Goal: Complete application form: Complete application form

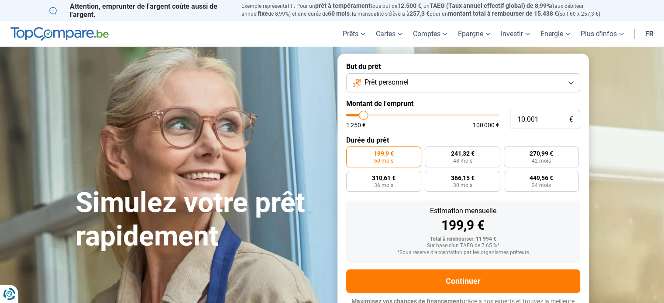
type input "9.500"
type input "9500"
type input "10.000"
type input "10000"
type input "10.250"
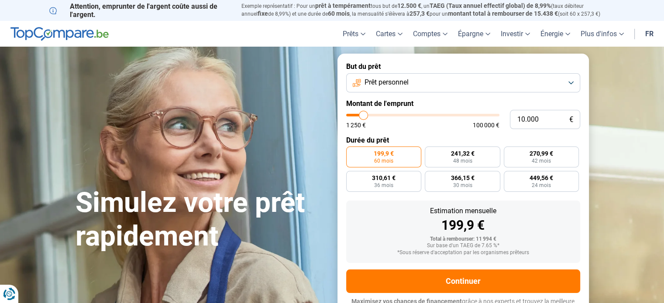
type input "10250"
type input "10.750"
type input "10750"
type input "12.750"
type input "12750"
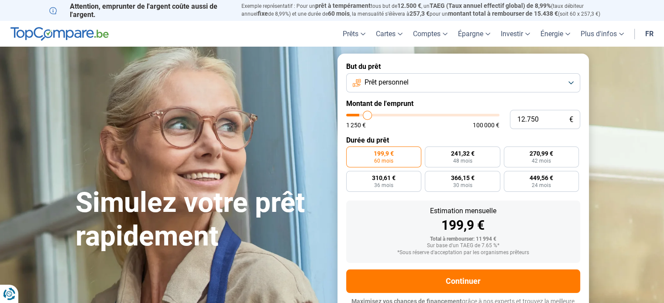
type input "14.500"
type input "14500"
type input "15.750"
type input "15750"
type input "16.750"
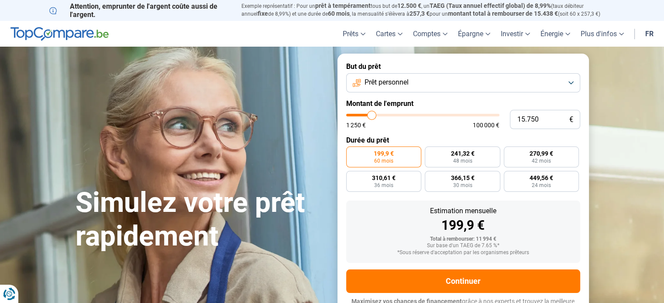
type input "16750"
type input "17.000"
type input "17000"
type input "17.250"
type input "17250"
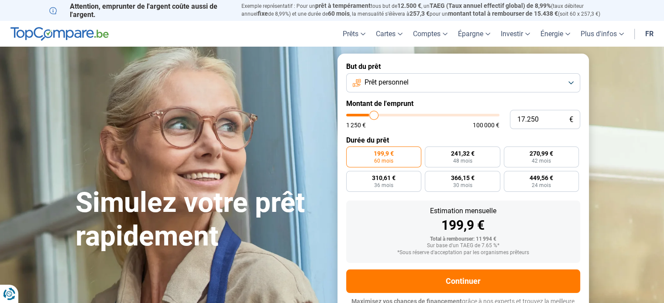
type input "17.500"
type input "17500"
type input "17.750"
type input "17750"
type input "18.000"
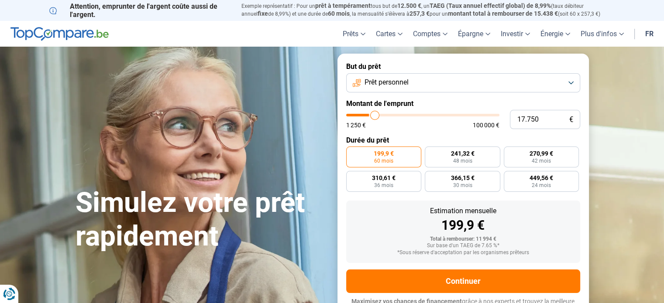
type input "18000"
type input "18.500"
type input "18500"
type input "19.250"
type input "19250"
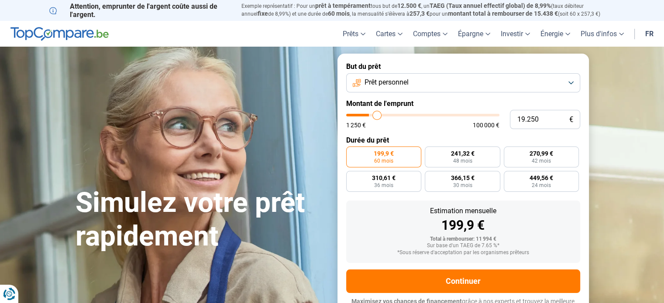
type input "20.750"
type input "20750"
type input "23.250"
type input "23250"
type input "24.750"
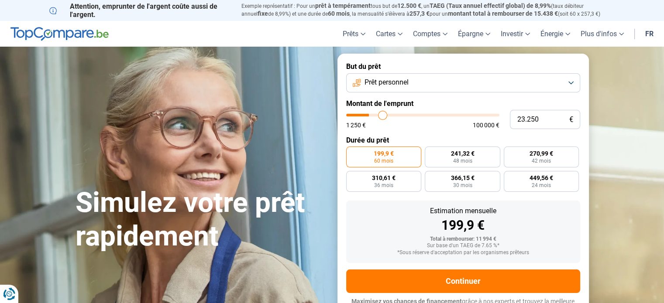
type input "24750"
type input "28.250"
type input "28250"
type input "30.750"
type input "30750"
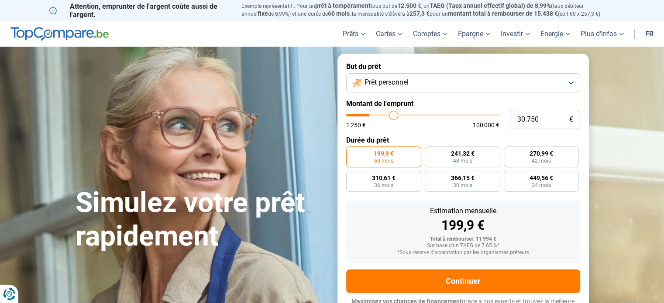
type input "34.000"
type input "34000"
type input "38.000"
type input "38000"
type input "40.250"
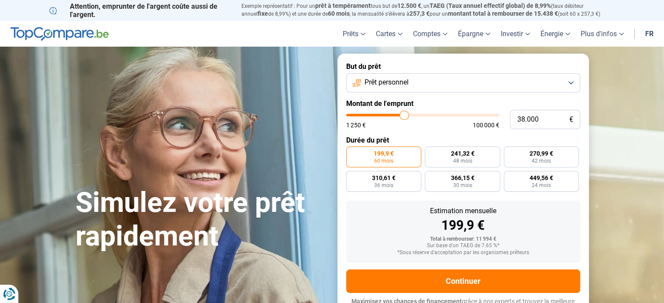
type input "40250"
type input "42.750"
type input "42750"
type input "43.750"
type input "43750"
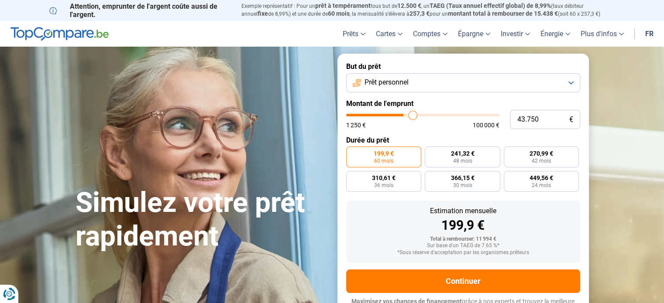
type input "44.000"
type input "44000"
type input "44.500"
type input "44500"
type input "45.750"
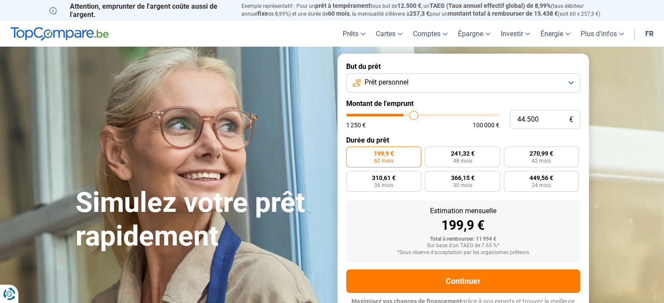
type input "45750"
type input "46.750"
type input "46750"
type input "47.250"
type input "47250"
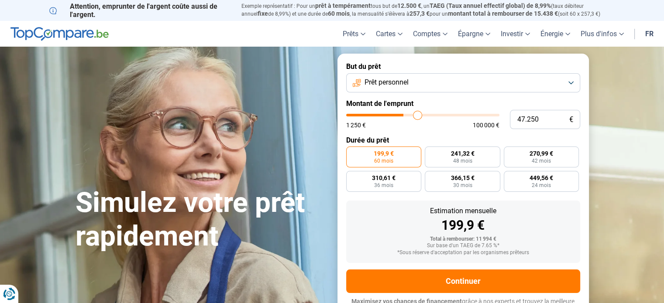
type input "49.000"
type input "49000"
type input "60.750"
type input "60750"
type input "72.750"
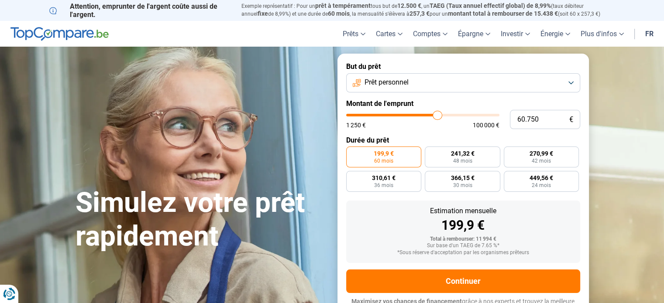
type input "72750"
type input "82.750"
type input "82750"
type input "89.000"
type input "89000"
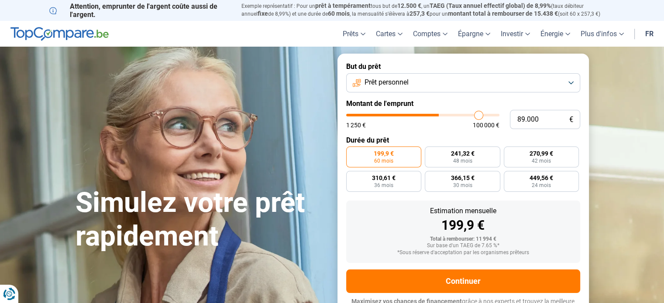
type input "93.250"
type input "93250"
type input "94.250"
type input "94250"
type input "94.500"
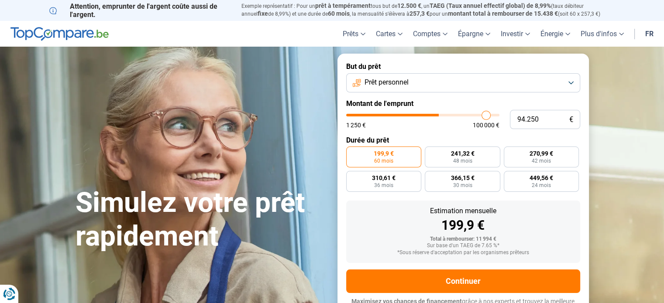
type input "94500"
type input "94.750"
type input "94750"
type input "95.000"
type input "95000"
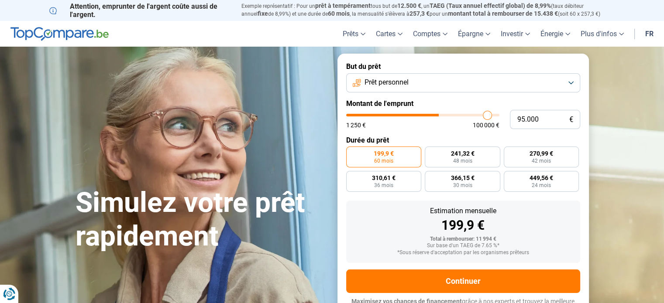
type input "95.500"
type input "95500"
type input "96.000"
type input "96000"
type input "97.250"
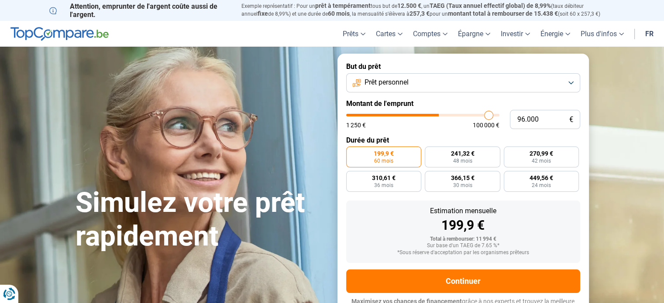
type input "97250"
type input "97.500"
type input "97500"
type input "97.750"
type input "97750"
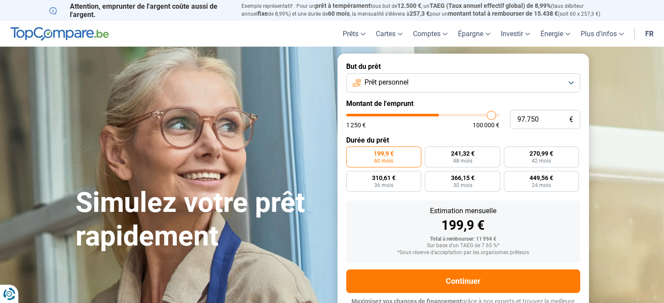
type input "98.000"
type input "98000"
type input "98.500"
type input "98500"
type input "99.500"
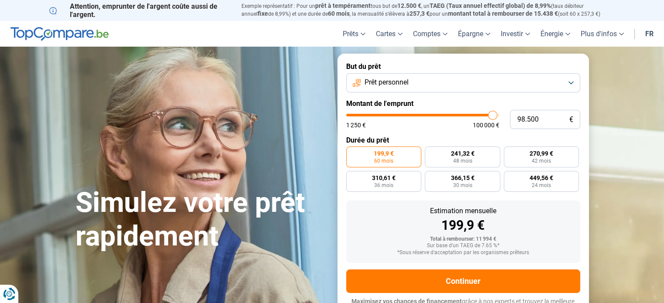
type input "99500"
type input "100.000"
drag, startPoint x: 362, startPoint y: 117, endPoint x: 508, endPoint y: 137, distance: 147.4
type input "100000"
click at [499, 117] on input "range" at bounding box center [422, 115] width 153 height 3
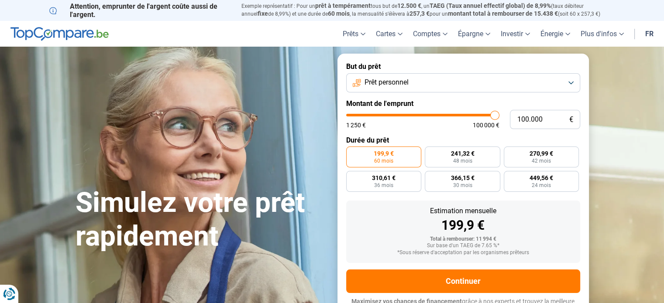
radio input "false"
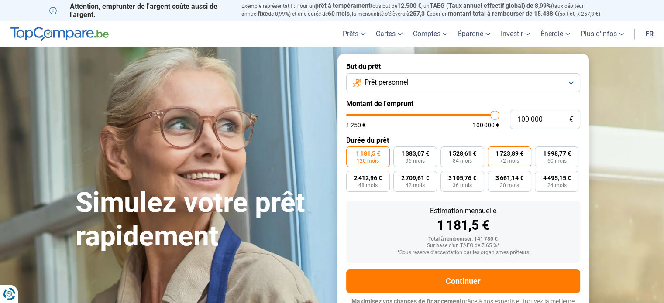
scroll to position [12, 0]
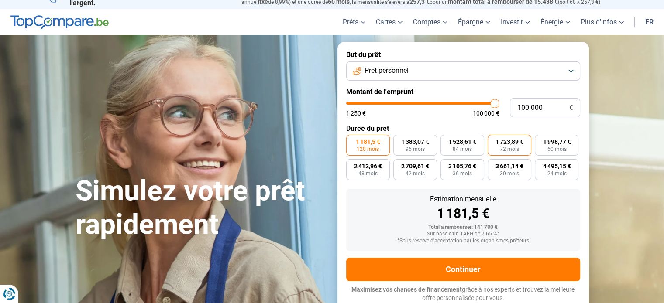
click at [508, 147] on span "72 mois" at bounding box center [509, 149] width 19 height 5
click at [493, 141] on input "1 723,89 € 72 mois" at bounding box center [490, 138] width 6 height 6
radio input "true"
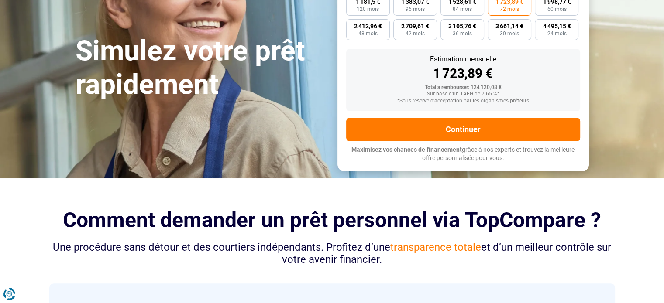
scroll to position [143, 0]
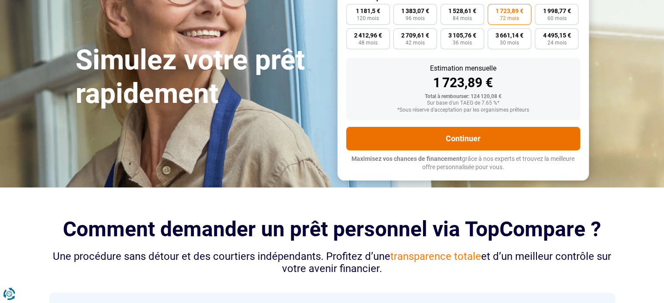
click at [494, 137] on button "Continuer" at bounding box center [463, 139] width 234 height 24
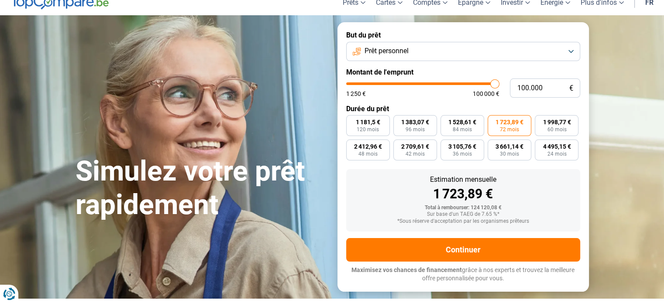
scroll to position [0, 0]
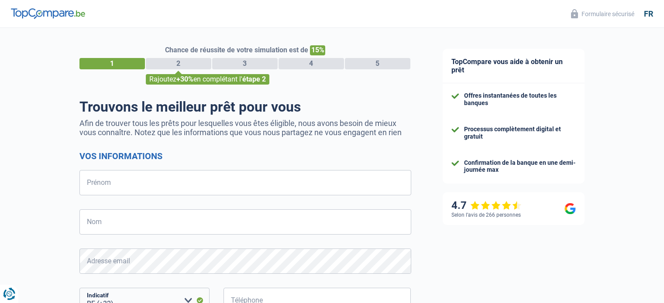
select select "32"
click at [116, 187] on input "Prénom" at bounding box center [245, 182] width 332 height 25
type input "Benoît"
type input "MASSART"
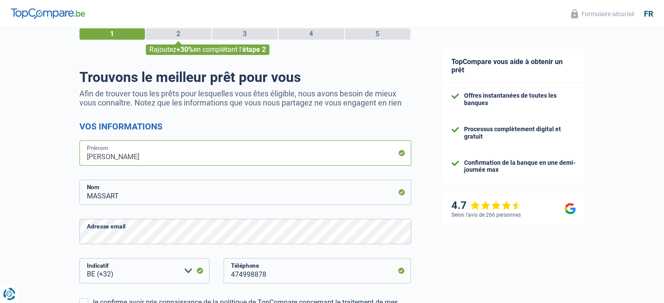
scroll to position [44, 0]
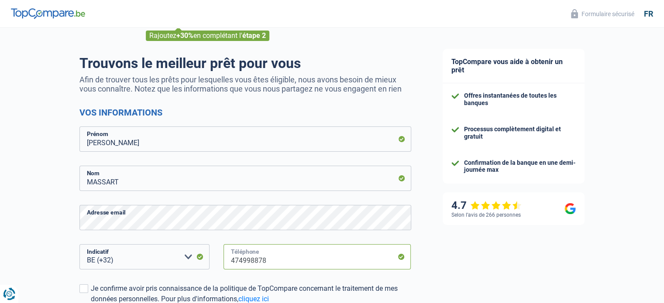
click at [285, 263] on input "474998878" at bounding box center [317, 256] width 188 height 25
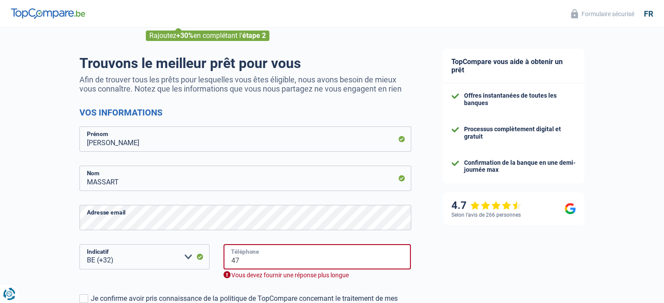
type input "4"
click at [232, 260] on input "457449" at bounding box center [317, 256] width 188 height 25
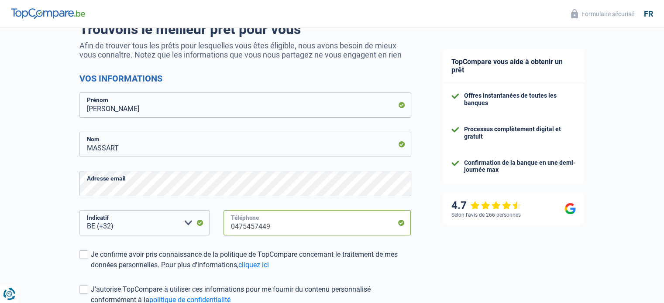
scroll to position [87, 0]
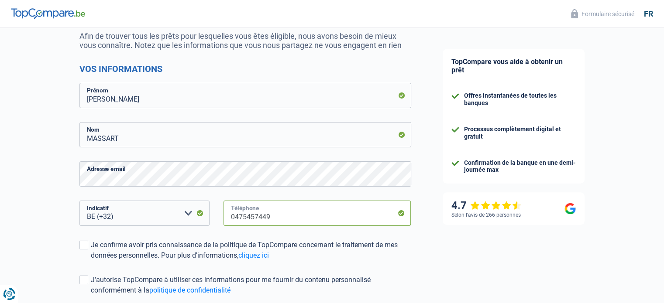
type input "0475457449"
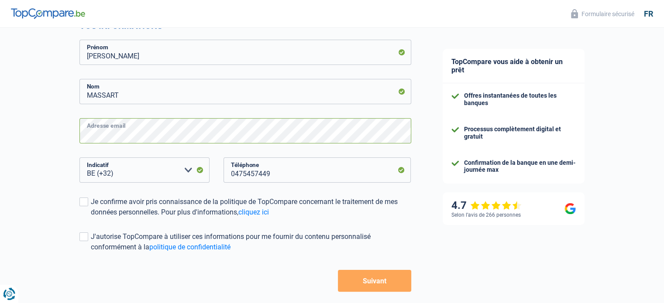
scroll to position [131, 0]
click at [380, 277] on button "Suivant" at bounding box center [374, 281] width 73 height 22
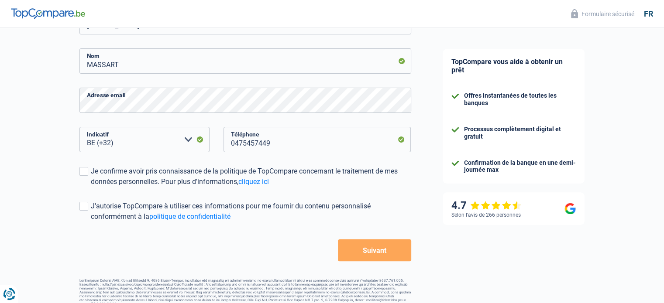
scroll to position [171, 0]
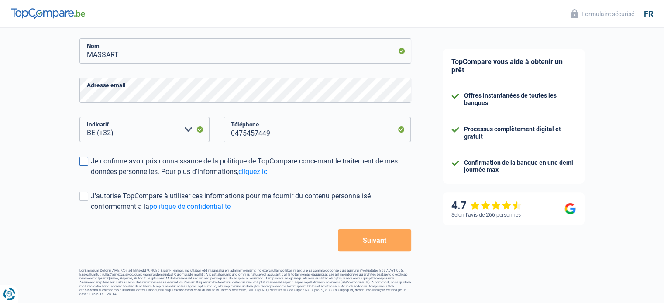
click at [87, 160] on span at bounding box center [83, 161] width 9 height 9
click at [91, 177] on input "Je confirme avoir pris connaissance de la politique de TopCompare concernant le…" at bounding box center [91, 177] width 0 height 0
click at [85, 198] on span at bounding box center [83, 196] width 9 height 9
click at [91, 212] on input "J'autorise TopCompare à utiliser ces informations pour me fournir du contenu pe…" at bounding box center [91, 212] width 0 height 0
click at [384, 240] on button "Suivant" at bounding box center [374, 241] width 73 height 22
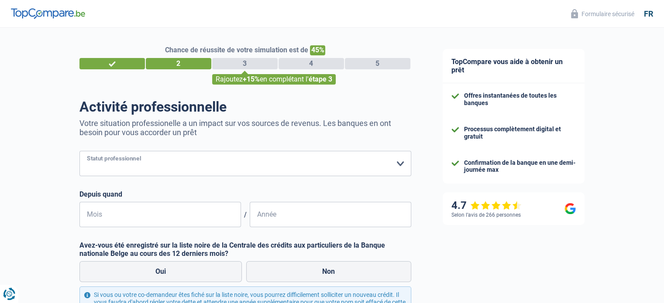
click at [155, 167] on select "Ouvrier Employé privé Employé public Invalide Indépendant Pensionné Chômeur Mut…" at bounding box center [245, 163] width 332 height 25
select select "liberal"
click at [79, 151] on select "Ouvrier Employé privé Employé public Invalide Indépendant Pensionné Chômeur Mut…" at bounding box center [245, 163] width 332 height 25
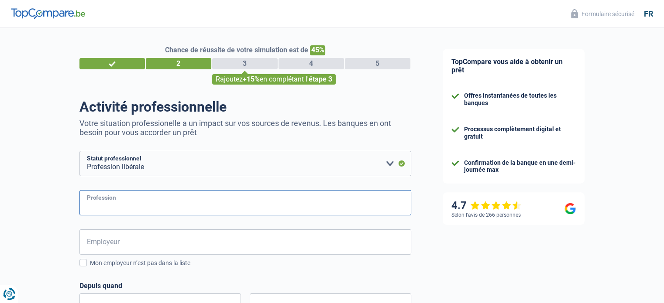
click at [123, 206] on input "Profession" at bounding box center [245, 202] width 332 height 25
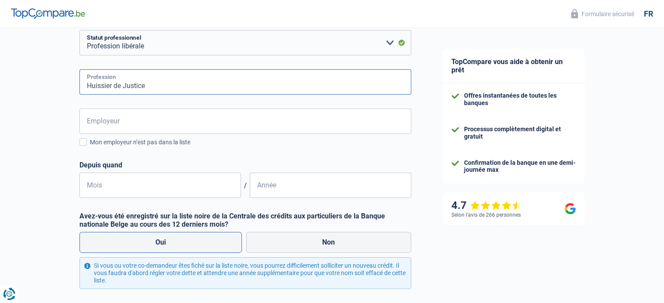
scroll to position [131, 0]
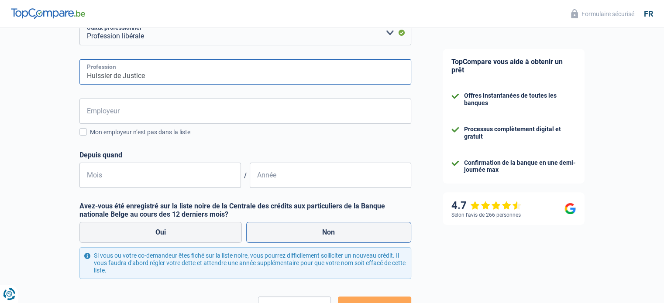
type input "Huissier de Justice"
click at [283, 235] on label "Non" at bounding box center [328, 232] width 165 height 21
click at [283, 235] on input "Non" at bounding box center [328, 232] width 165 height 21
radio input "true"
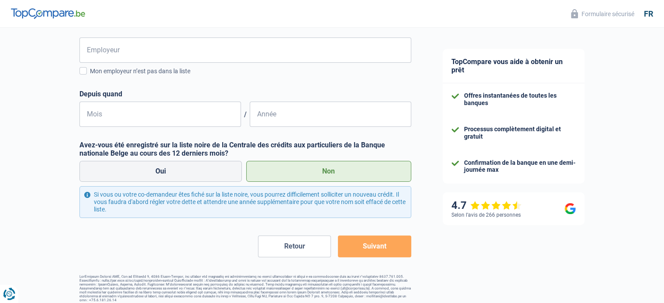
scroll to position [198, 0]
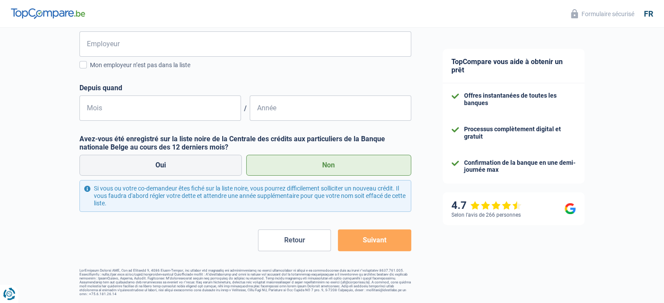
click at [374, 238] on button "Suivant" at bounding box center [374, 241] width 73 height 22
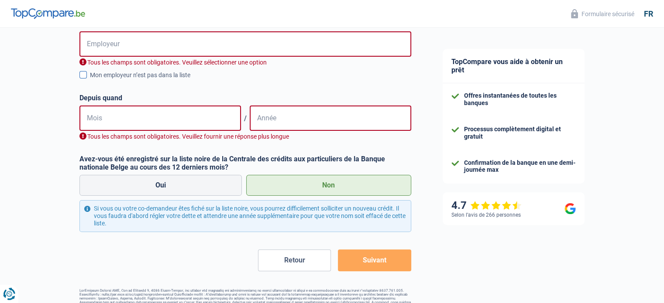
click at [86, 77] on span at bounding box center [82, 74] width 7 height 7
click at [90, 80] on input "Mon employeur n’est pas dans la liste" at bounding box center [90, 80] width 0 height 0
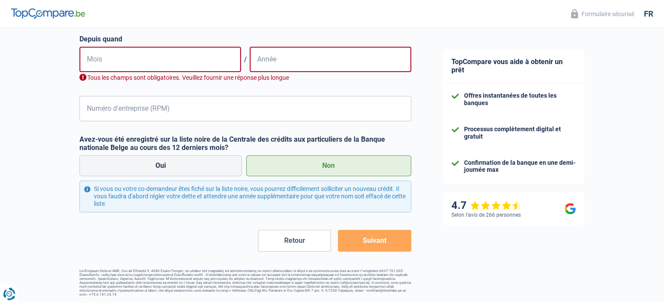
scroll to position [391, 0]
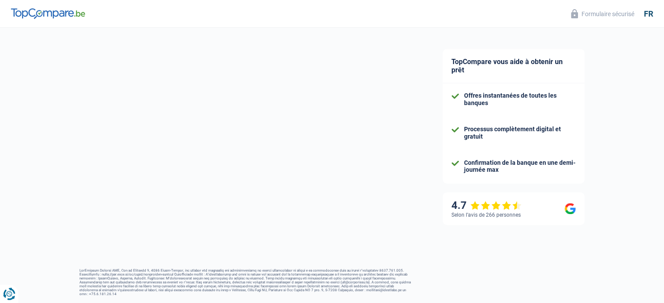
select select "32"
